Goal: Task Accomplishment & Management: Use online tool/utility

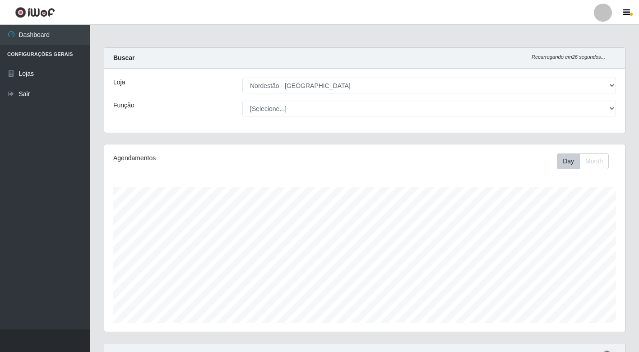
select select "454"
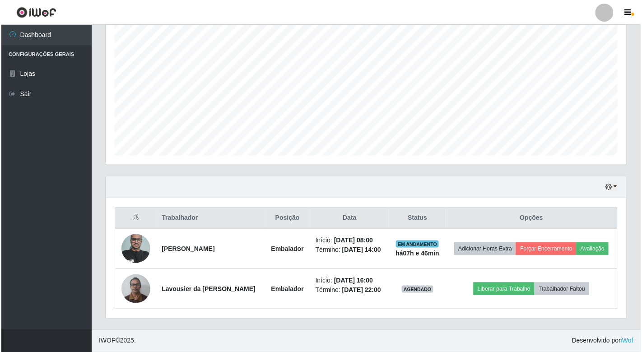
scroll to position [187, 521]
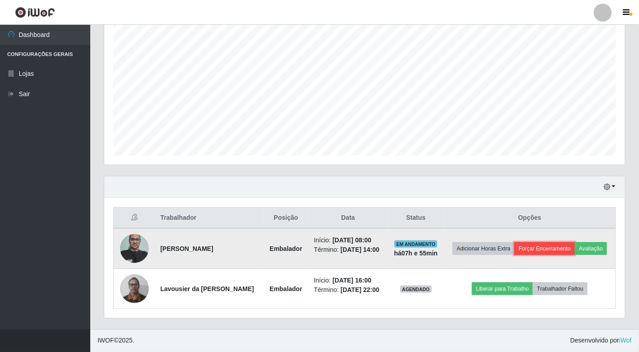
click at [534, 247] on button "Forçar Encerramento" at bounding box center [544, 248] width 60 height 13
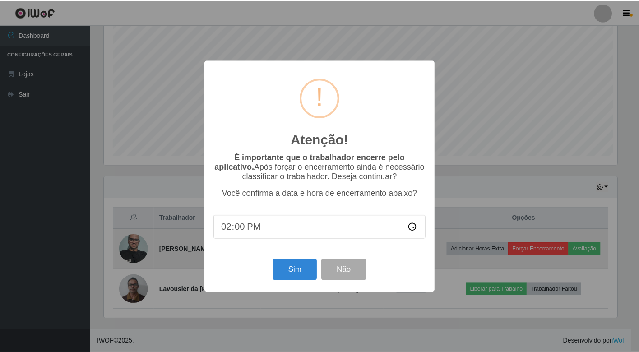
scroll to position [187, 515]
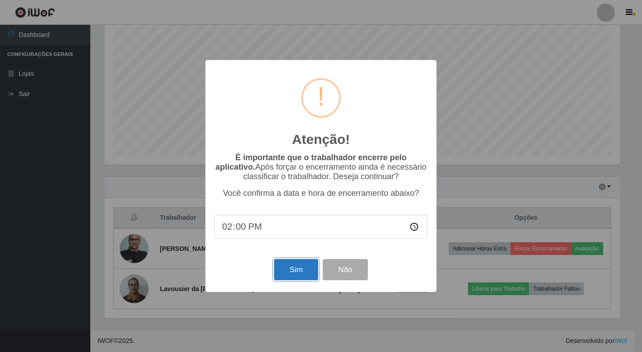
click at [296, 267] on button "Sim" at bounding box center [296, 269] width 44 height 21
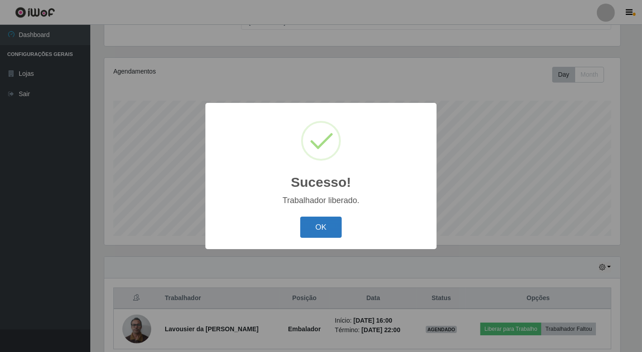
click at [307, 233] on button "OK" at bounding box center [321, 227] width 42 height 21
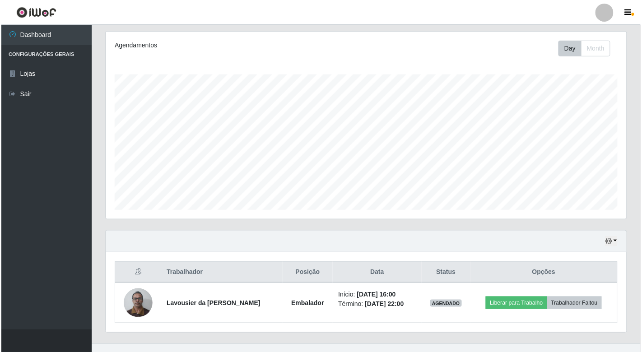
scroll to position [127, 0]
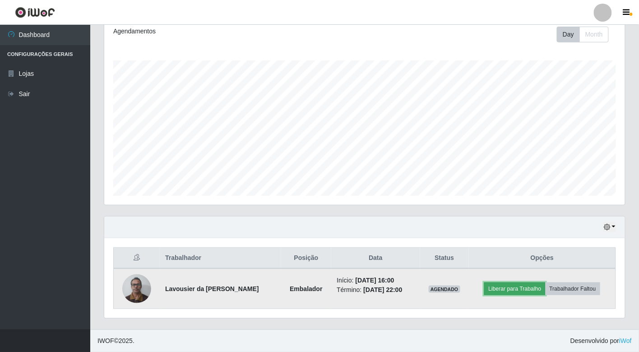
click at [522, 292] on button "Liberar para Trabalho" at bounding box center [514, 288] width 61 height 13
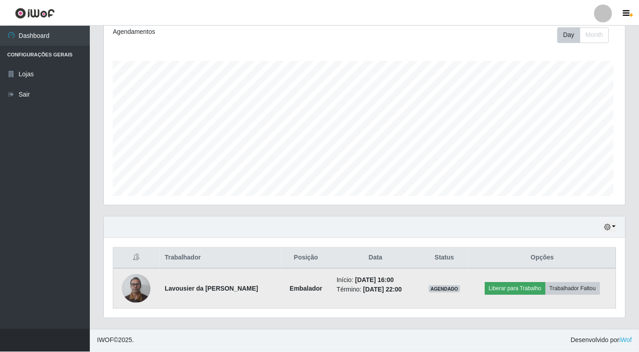
scroll to position [187, 515]
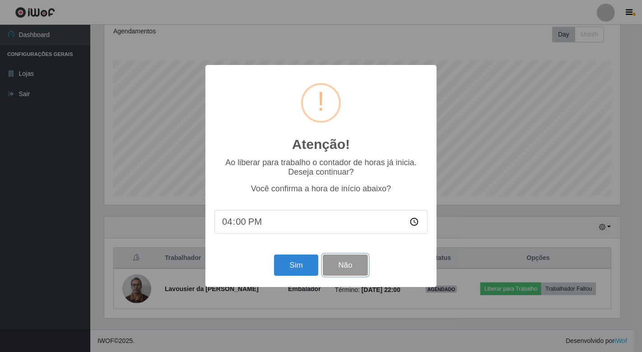
click at [328, 264] on button "Não" at bounding box center [345, 264] width 45 height 21
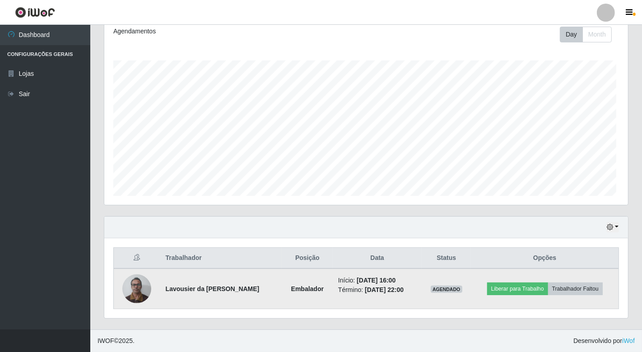
scroll to position [187, 521]
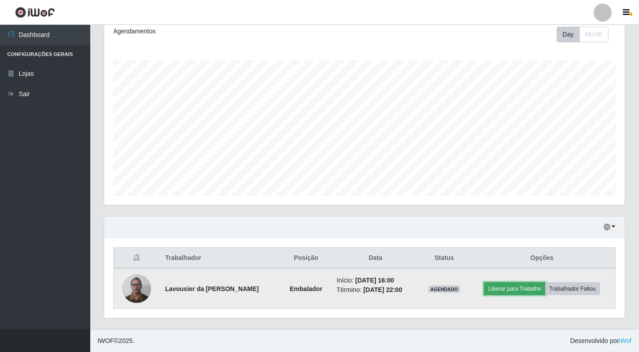
click at [498, 289] on button "Liberar para Trabalho" at bounding box center [514, 288] width 61 height 13
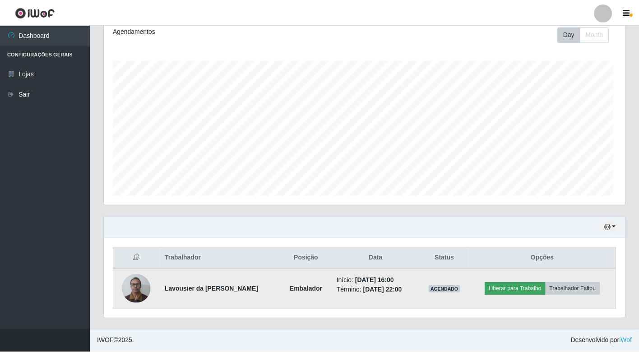
scroll to position [187, 515]
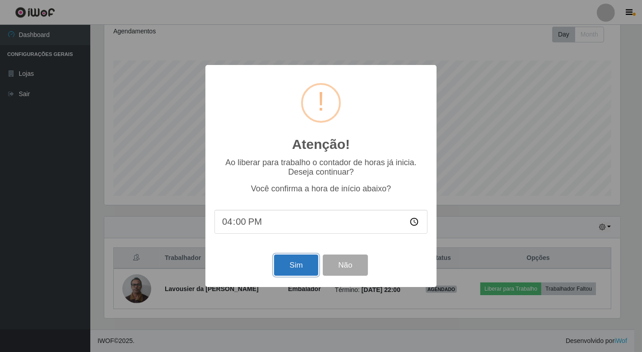
click at [295, 273] on button "Sim" at bounding box center [296, 264] width 44 height 21
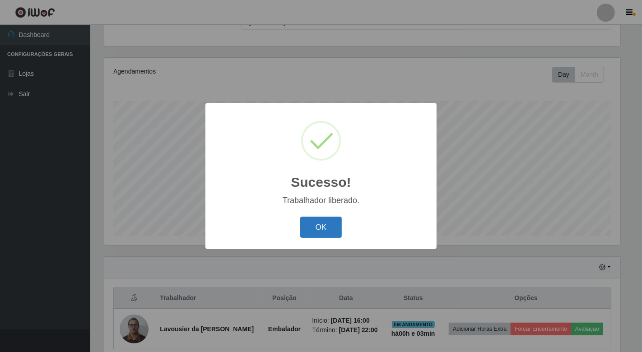
click at [332, 223] on button "OK" at bounding box center [321, 227] width 42 height 21
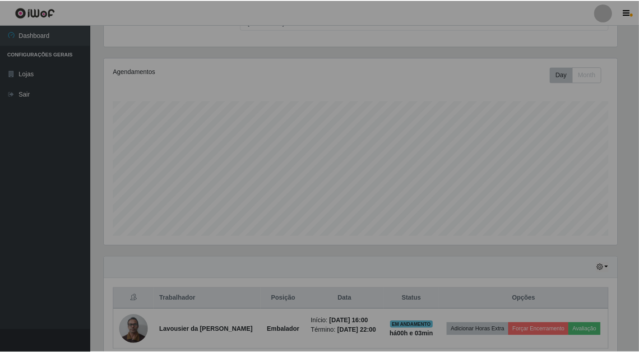
scroll to position [187, 521]
